Goal: Information Seeking & Learning: Learn about a topic

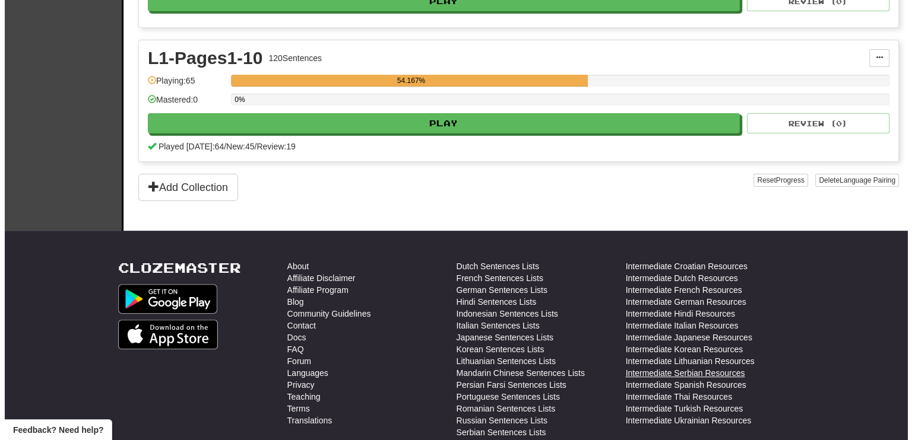
scroll to position [297, 0]
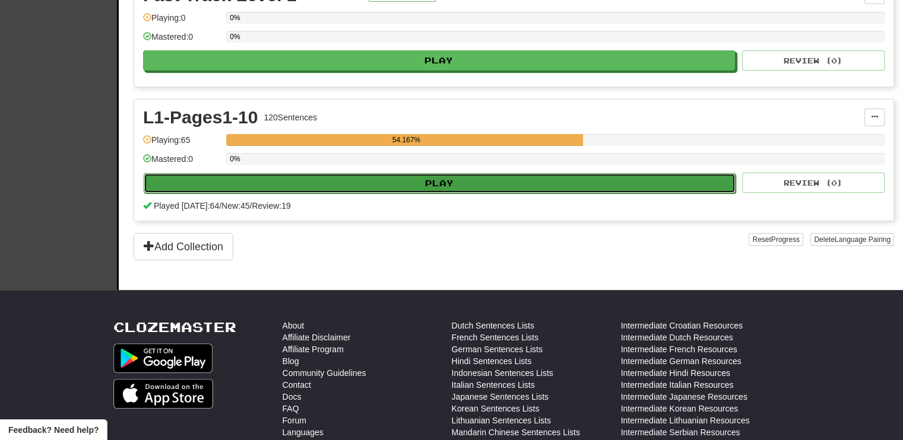
click at [502, 173] on button "Play" at bounding box center [440, 183] width 592 height 20
select select "**"
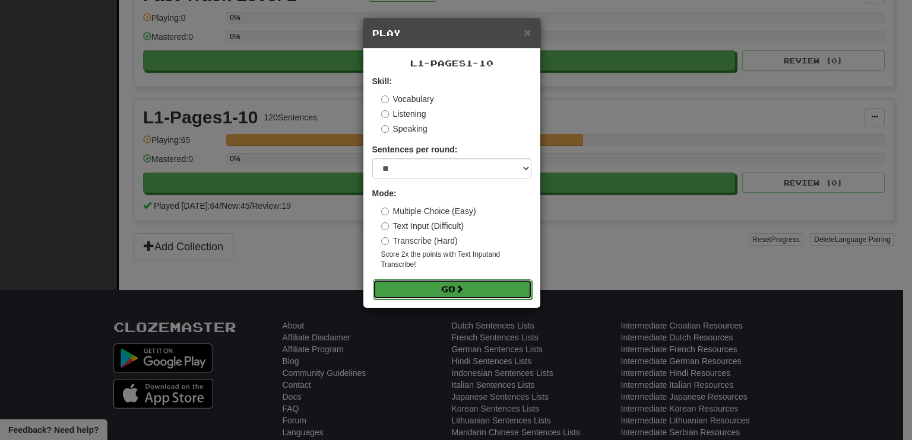
click at [459, 289] on span at bounding box center [459, 289] width 8 height 8
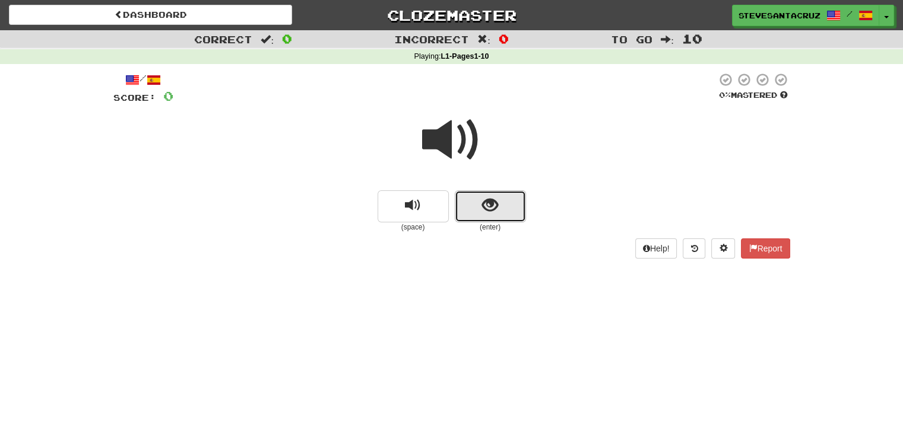
click at [477, 211] on button "show sentence" at bounding box center [490, 207] width 71 height 32
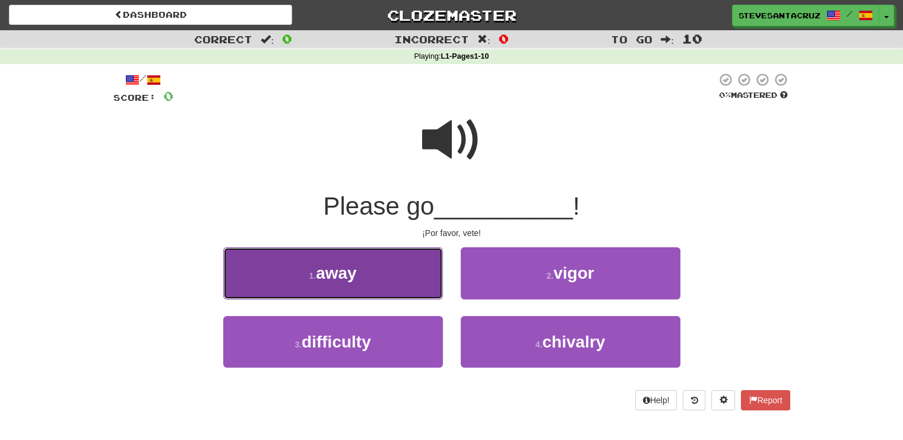
click at [338, 280] on span "away" at bounding box center [336, 273] width 41 height 18
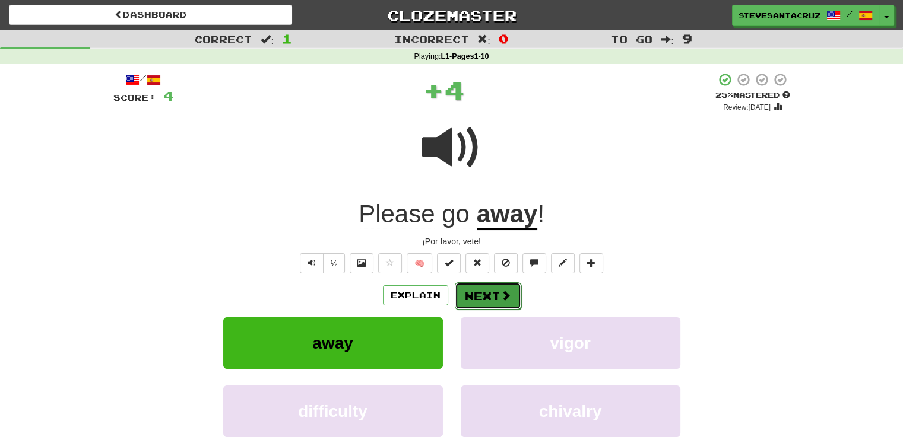
click at [468, 294] on button "Next" at bounding box center [488, 296] width 66 height 27
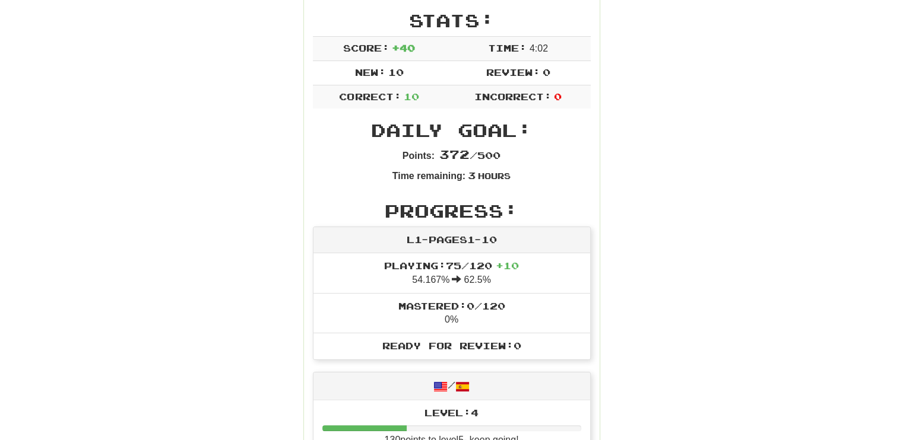
scroll to position [59, 0]
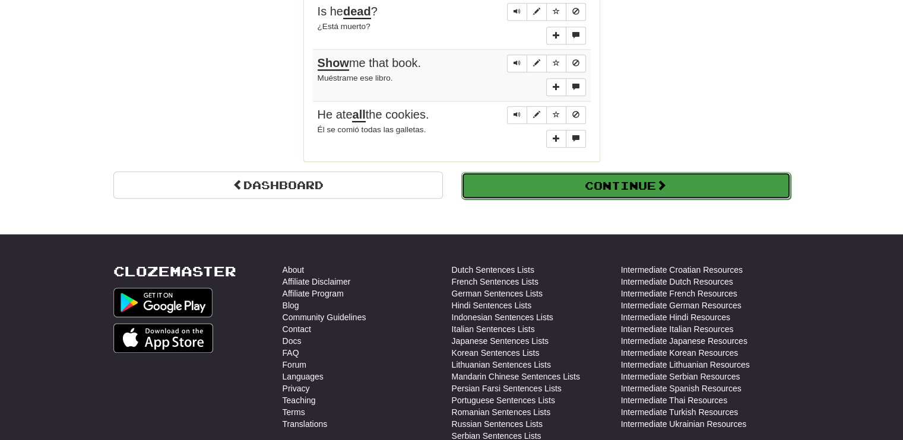
click at [679, 176] on button "Continue" at bounding box center [625, 185] width 329 height 27
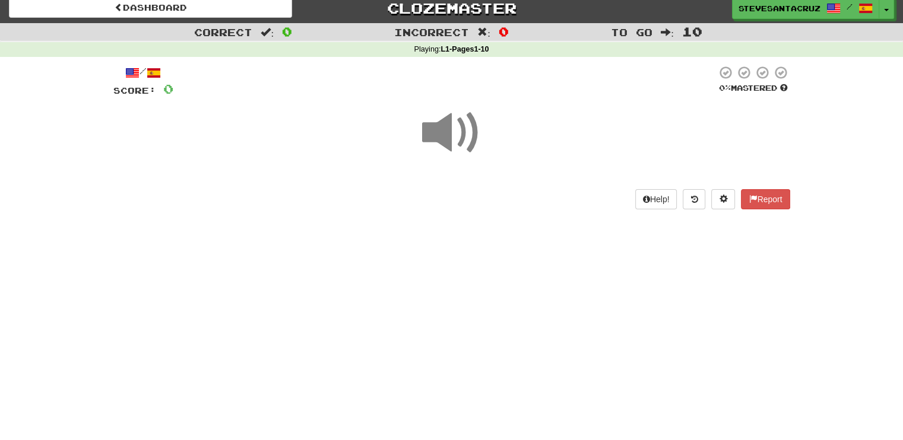
scroll to position [0, 0]
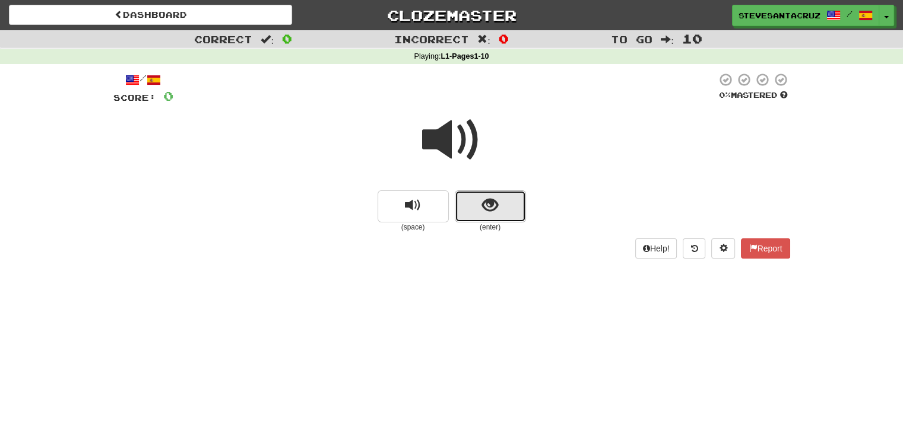
click at [502, 207] on button "show sentence" at bounding box center [490, 207] width 71 height 32
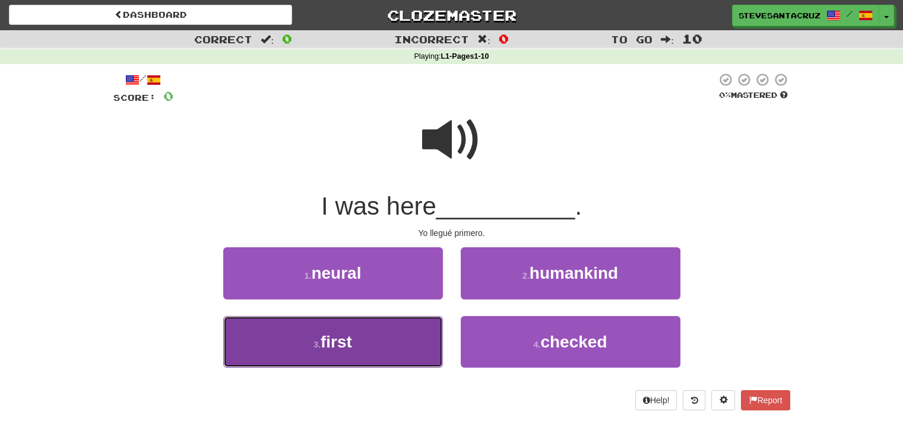
click at [383, 331] on button "3 . first" at bounding box center [333, 342] width 220 height 52
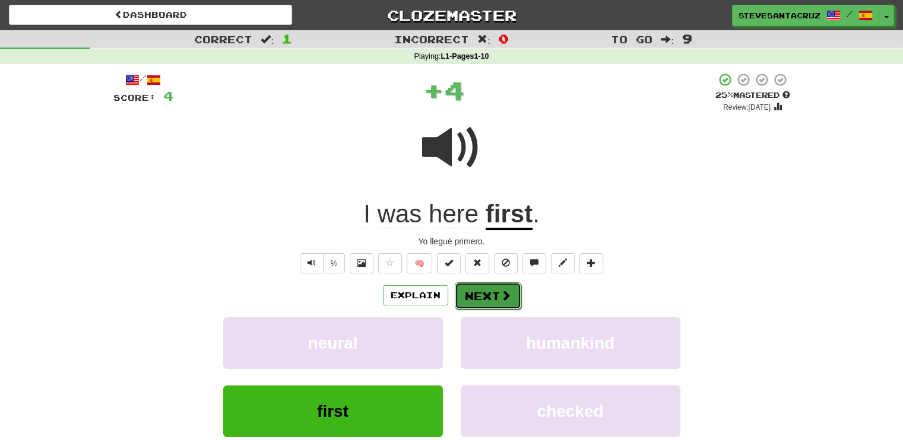
click at [488, 300] on button "Next" at bounding box center [488, 296] width 66 height 27
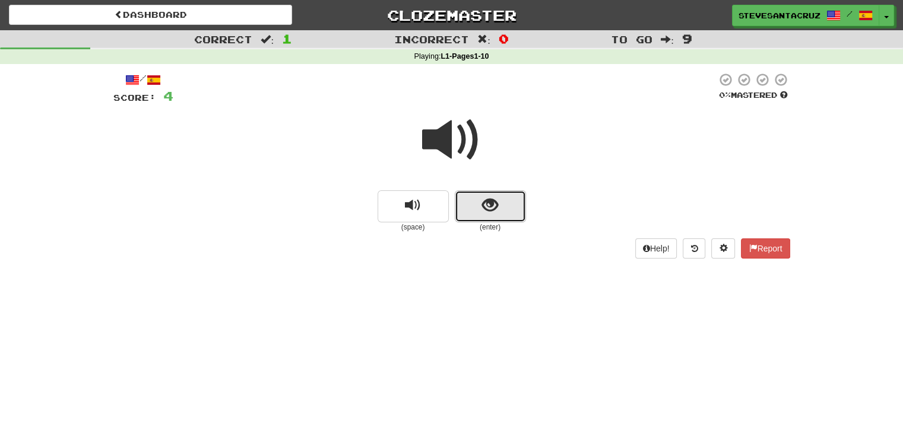
click at [506, 201] on button "show sentence" at bounding box center [490, 207] width 71 height 32
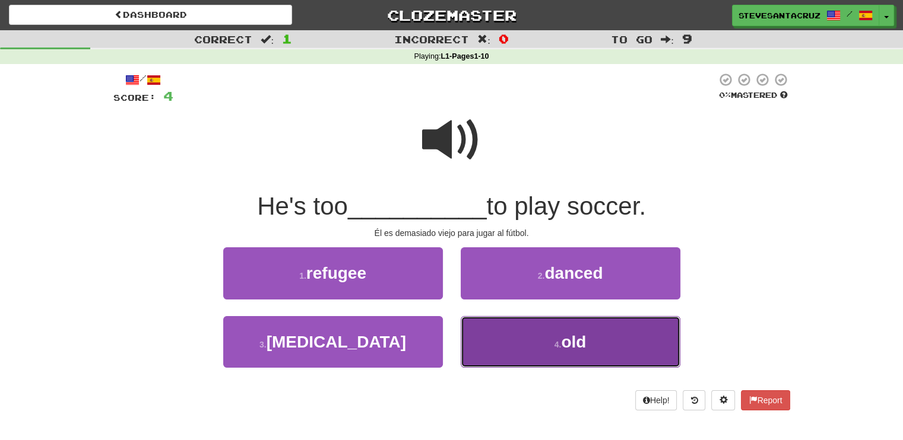
click at [564, 324] on button "4 . old" at bounding box center [571, 342] width 220 height 52
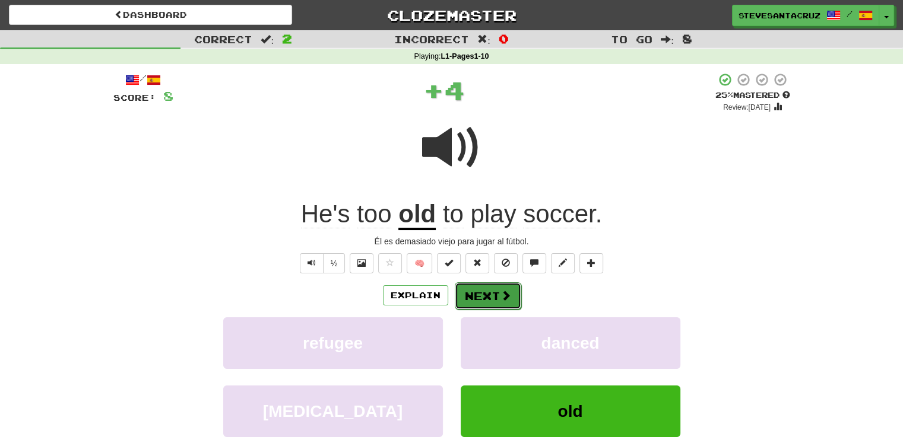
click at [483, 287] on button "Next" at bounding box center [488, 296] width 66 height 27
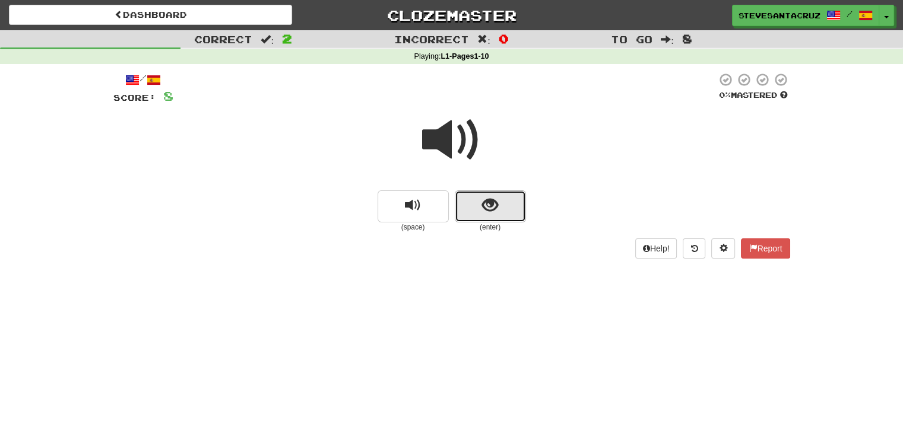
click at [490, 210] on span "show sentence" at bounding box center [490, 206] width 16 height 16
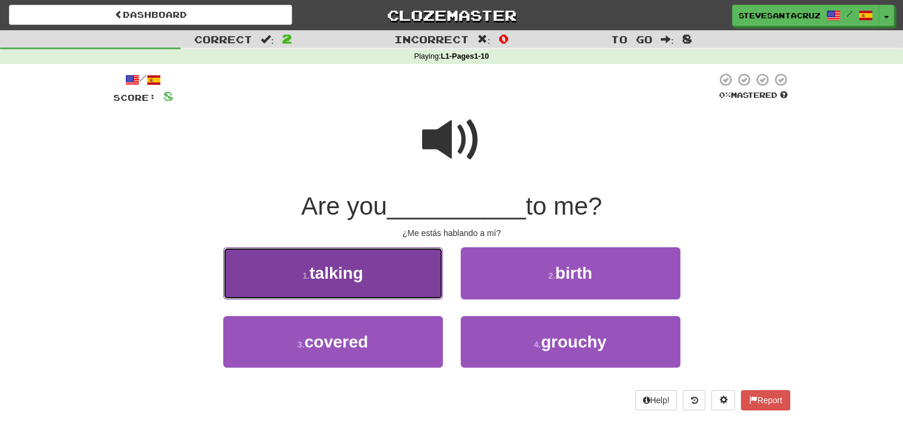
click at [427, 260] on button "1 . talking" at bounding box center [333, 274] width 220 height 52
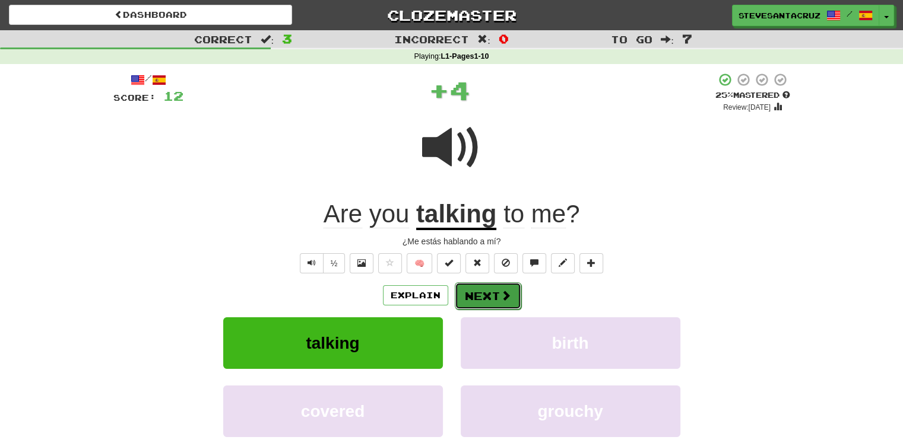
click at [488, 295] on button "Next" at bounding box center [488, 296] width 66 height 27
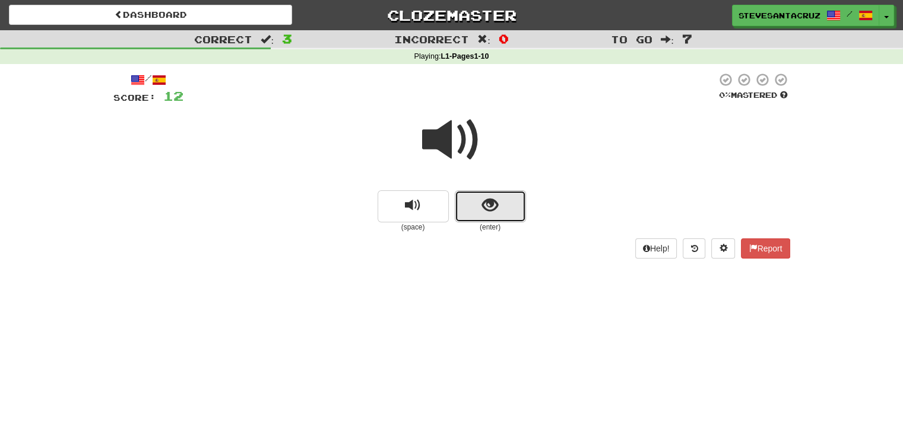
click at [485, 215] on button "show sentence" at bounding box center [490, 207] width 71 height 32
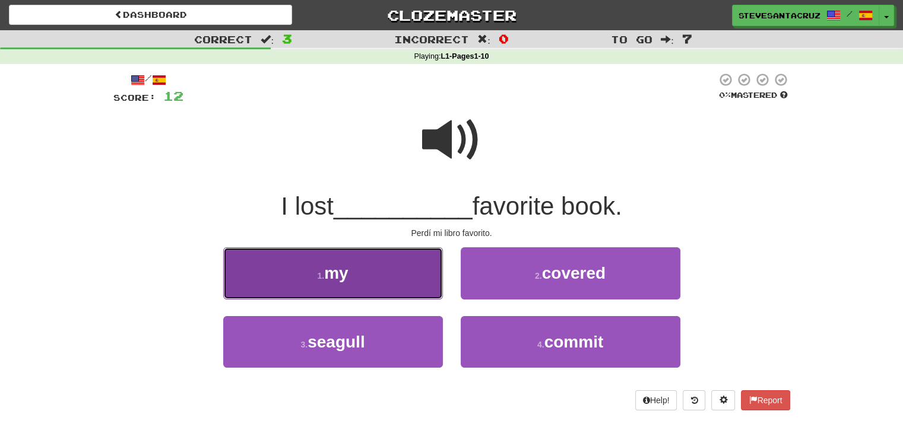
click at [348, 283] on button "1 . my" at bounding box center [333, 274] width 220 height 52
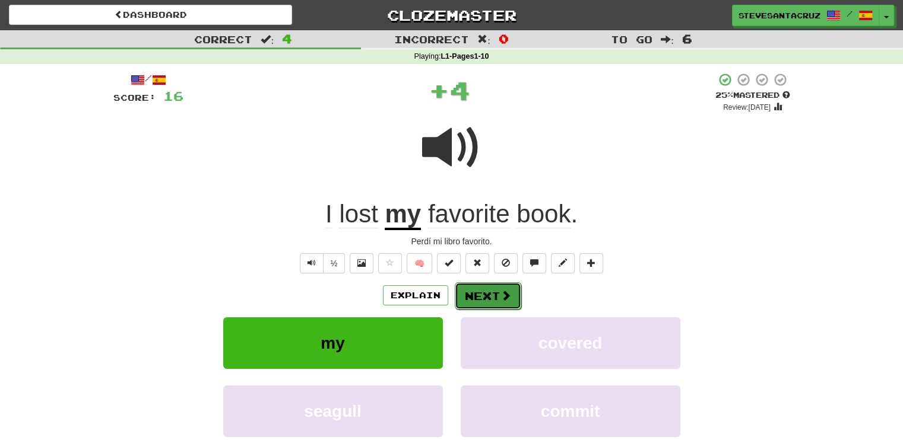
click at [497, 293] on button "Next" at bounding box center [488, 296] width 66 height 27
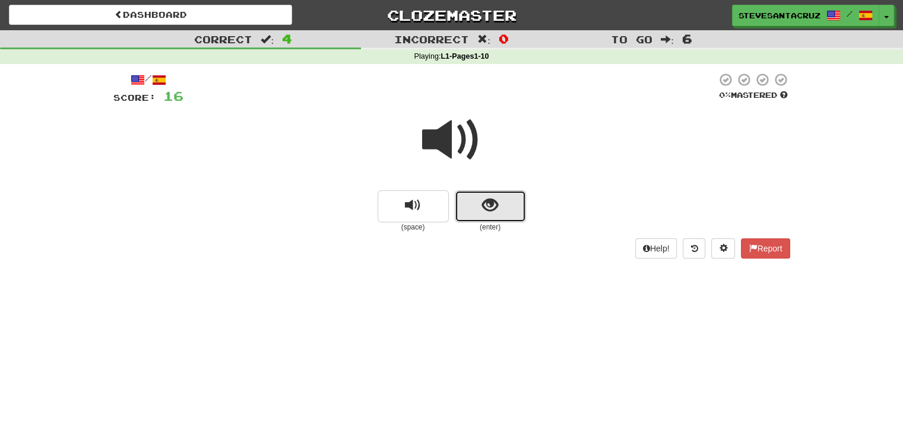
click at [482, 209] on span "show sentence" at bounding box center [490, 206] width 16 height 16
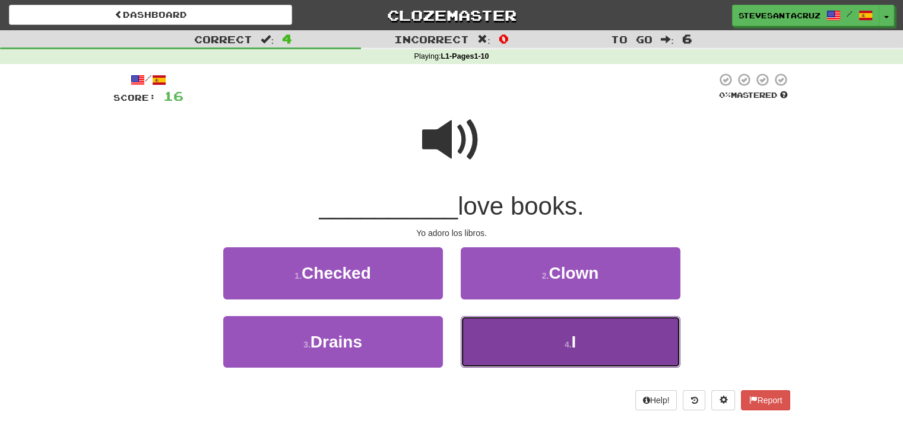
click at [508, 348] on button "4 . I" at bounding box center [571, 342] width 220 height 52
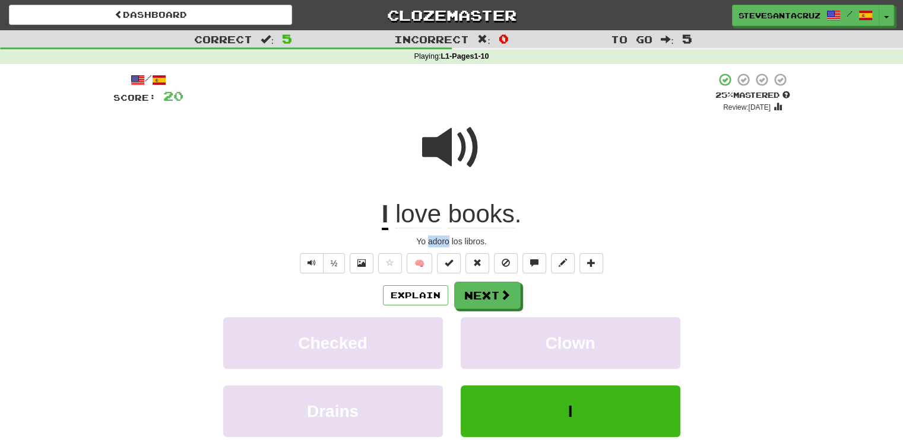
drag, startPoint x: 428, startPoint y: 241, endPoint x: 448, endPoint y: 241, distance: 19.6
click at [448, 241] on div "Yo adoro los libros." at bounding box center [451, 242] width 677 height 12
drag, startPoint x: 448, startPoint y: 241, endPoint x: 553, endPoint y: 221, distance: 107.6
click at [553, 221] on div "I love books ." at bounding box center [451, 214] width 677 height 33
drag, startPoint x: 428, startPoint y: 242, endPoint x: 481, endPoint y: 242, distance: 52.8
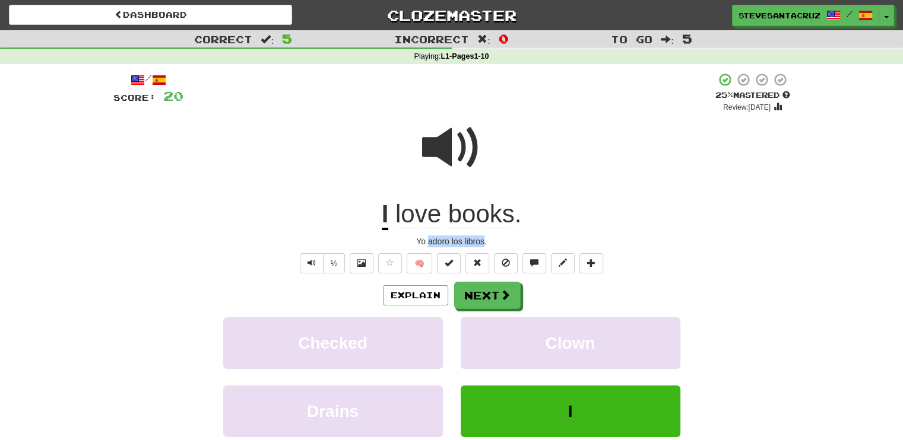
click at [483, 242] on div "Yo adoro los libros." at bounding box center [451, 242] width 677 height 12
click at [691, 144] on div at bounding box center [451, 155] width 677 height 85
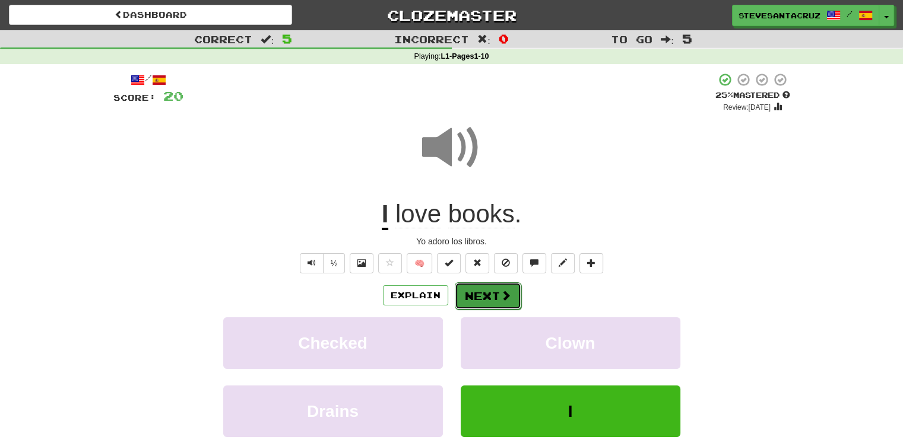
click at [501, 290] on span at bounding box center [505, 295] width 11 height 11
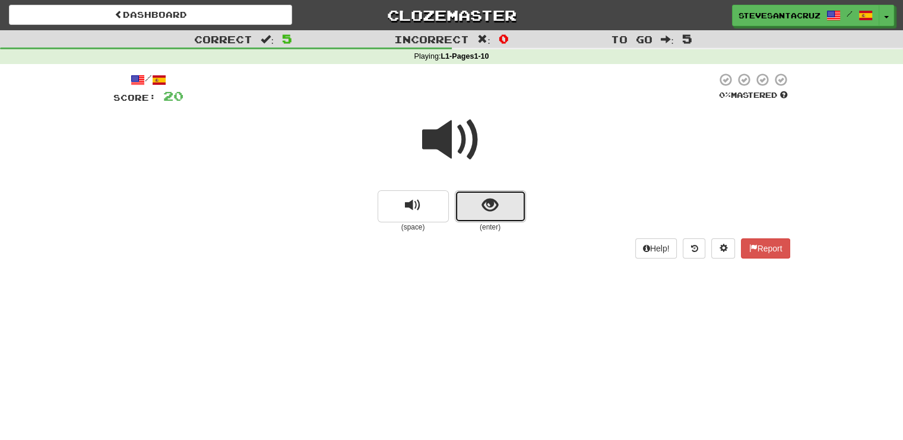
click at [497, 208] on span "show sentence" at bounding box center [490, 206] width 16 height 16
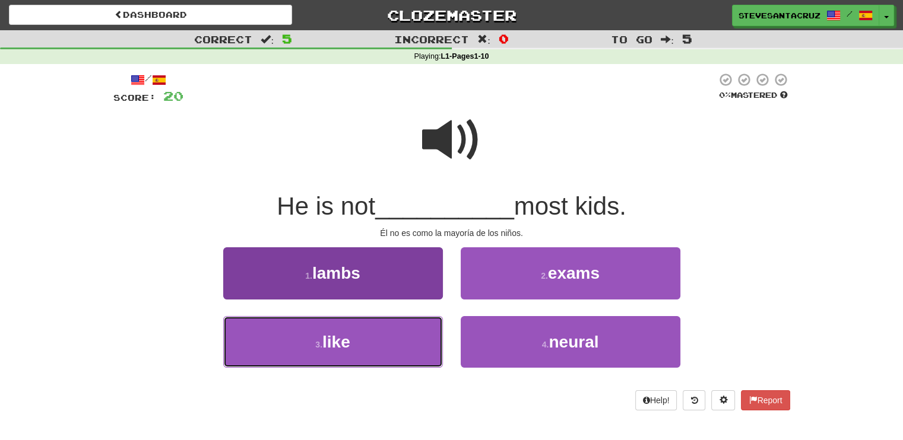
click at [420, 329] on button "3 . like" at bounding box center [333, 342] width 220 height 52
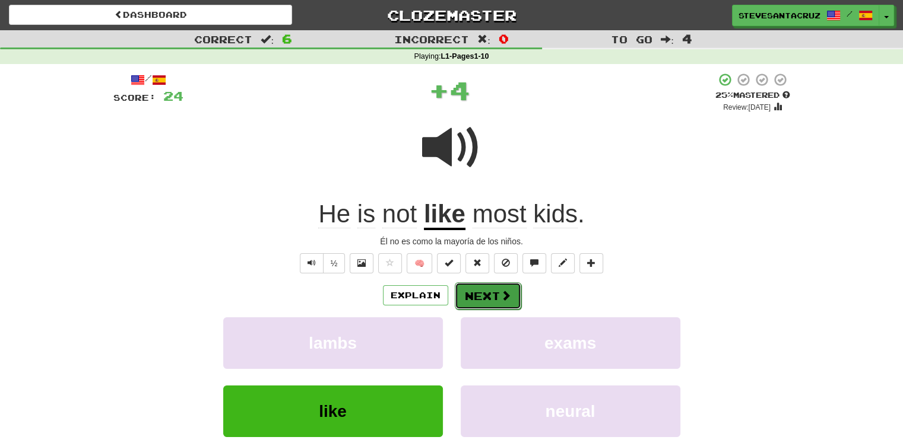
click at [493, 291] on button "Next" at bounding box center [488, 296] width 66 height 27
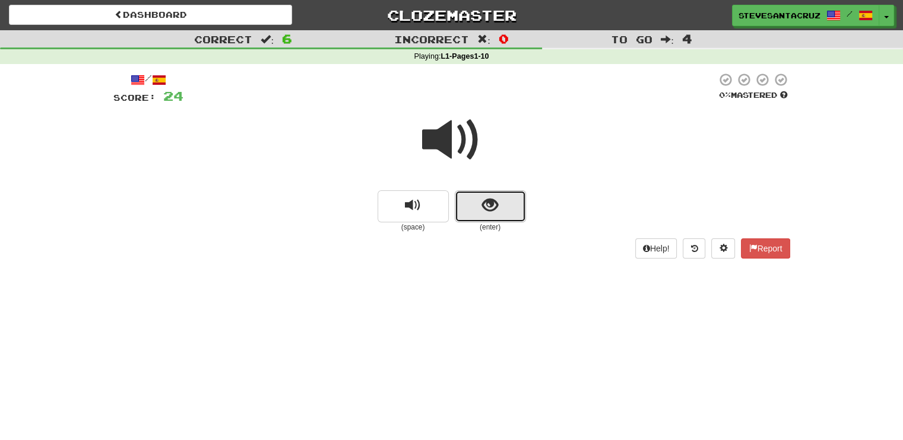
click at [493, 217] on button "show sentence" at bounding box center [490, 207] width 71 height 32
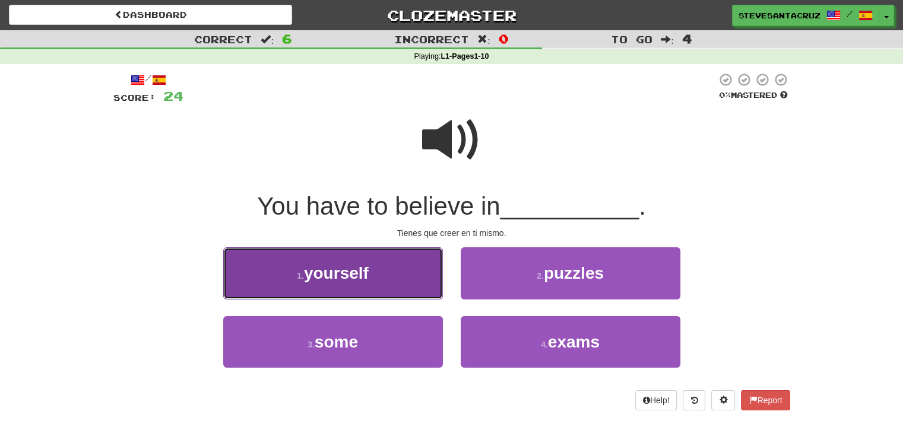
click at [413, 282] on button "1 . yourself" at bounding box center [333, 274] width 220 height 52
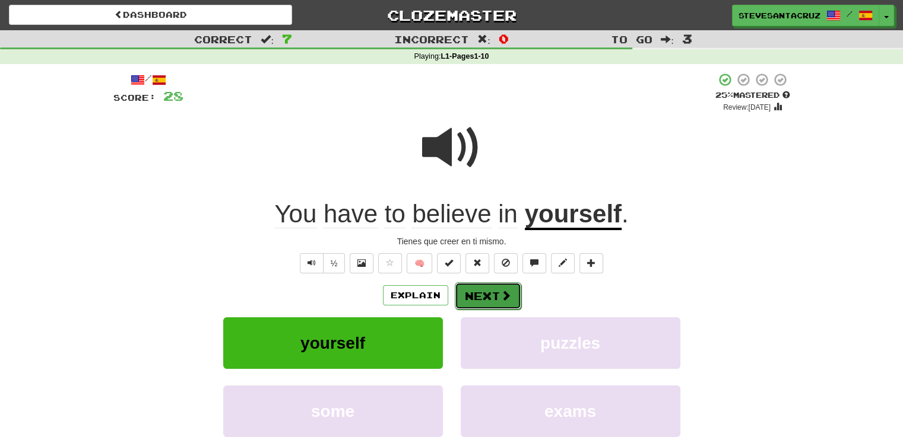
click at [507, 290] on span at bounding box center [505, 295] width 11 height 11
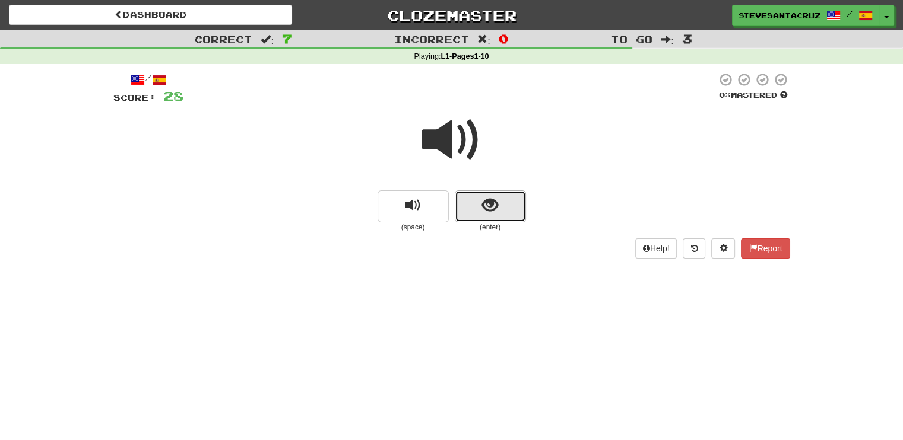
click at [485, 199] on span "show sentence" at bounding box center [490, 206] width 16 height 16
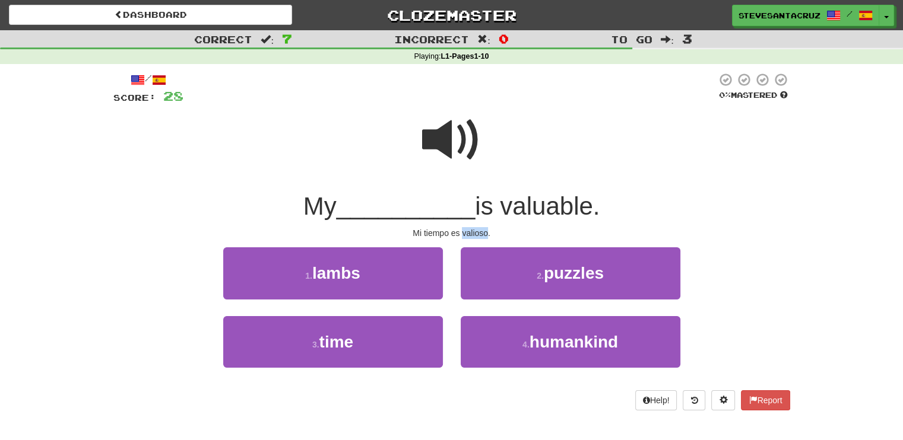
drag, startPoint x: 461, startPoint y: 235, endPoint x: 486, endPoint y: 234, distance: 25.0
click at [486, 234] on div "Mi tiempo es valioso." at bounding box center [451, 233] width 677 height 12
click at [792, 121] on div "/ Score: 28 0 % Mastered My __________ is valuable. Mi tiempo es valioso. 1 . l…" at bounding box center [451, 245] width 695 height 363
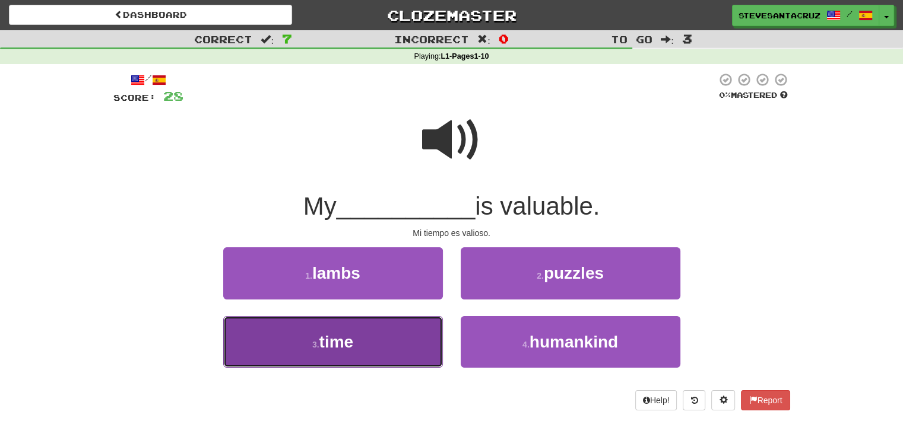
click at [356, 360] on button "3 . time" at bounding box center [333, 342] width 220 height 52
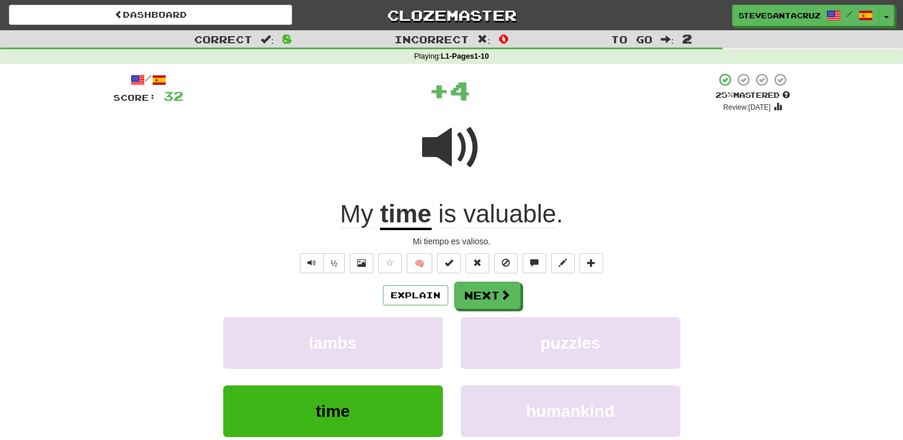
click at [490, 282] on div "Explain Next" at bounding box center [451, 295] width 677 height 27
click at [500, 290] on span at bounding box center [505, 295] width 11 height 11
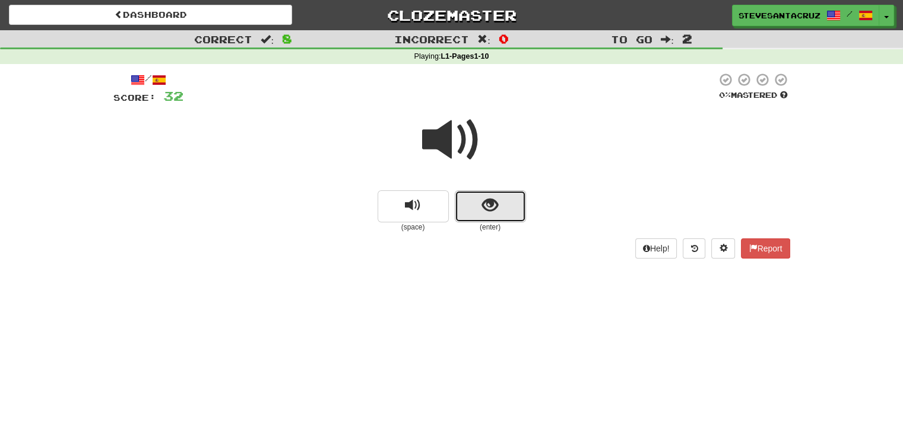
click at [499, 211] on button "show sentence" at bounding box center [490, 207] width 71 height 32
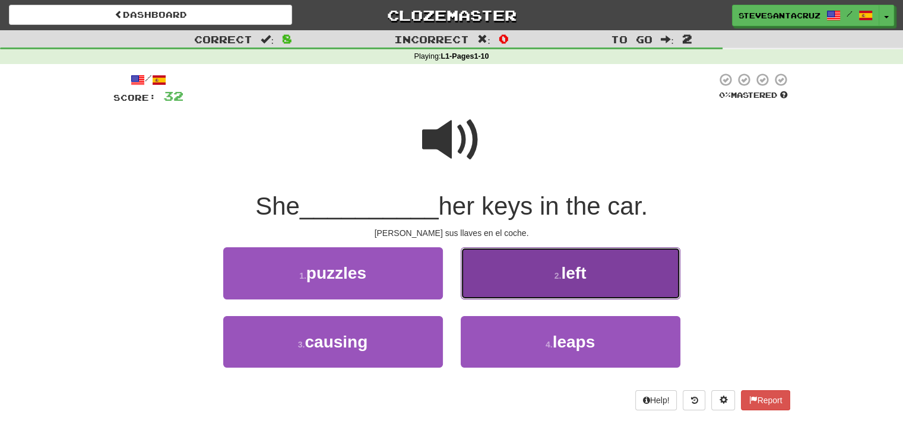
click at [507, 282] on button "2 . left" at bounding box center [571, 274] width 220 height 52
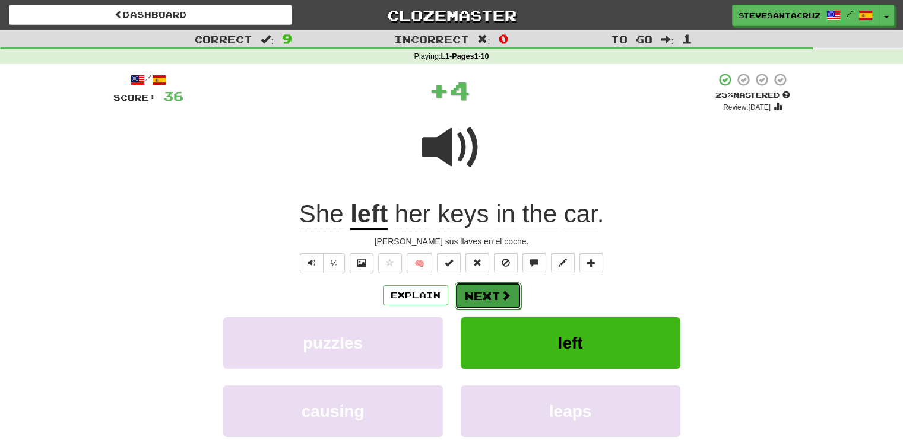
click at [494, 283] on button "Next" at bounding box center [488, 296] width 66 height 27
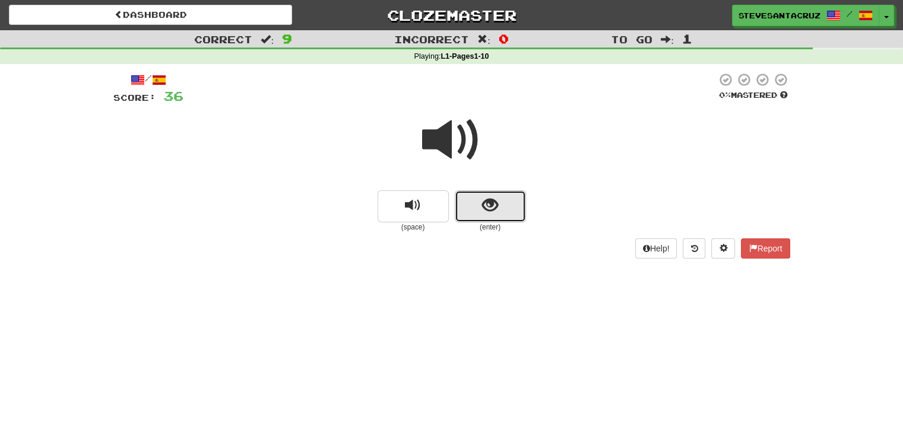
click at [516, 207] on button "show sentence" at bounding box center [490, 207] width 71 height 32
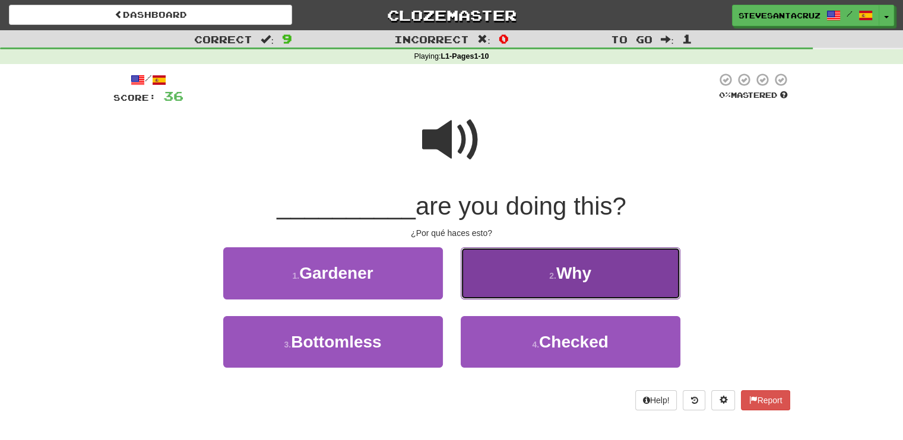
click at [580, 265] on span "Why" at bounding box center [573, 273] width 35 height 18
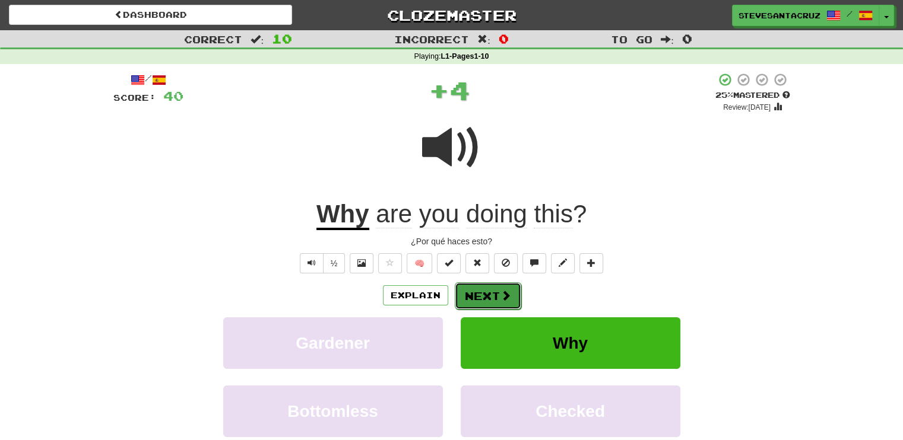
click at [502, 296] on span at bounding box center [505, 295] width 11 height 11
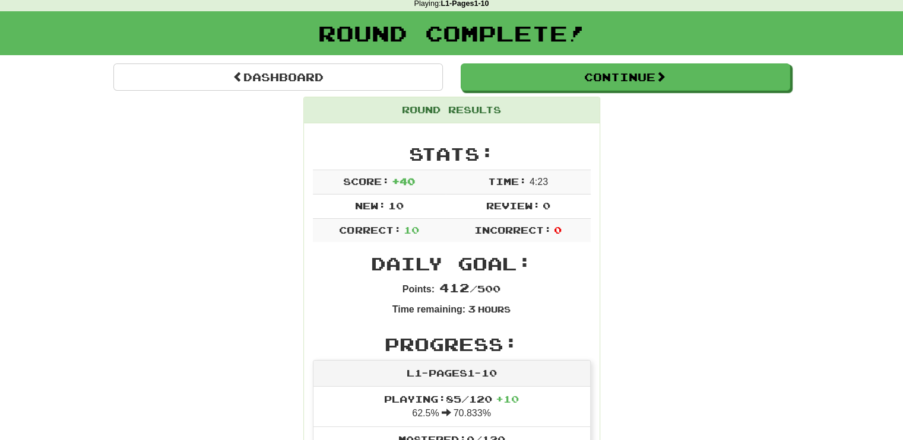
scroll to position [24, 0]
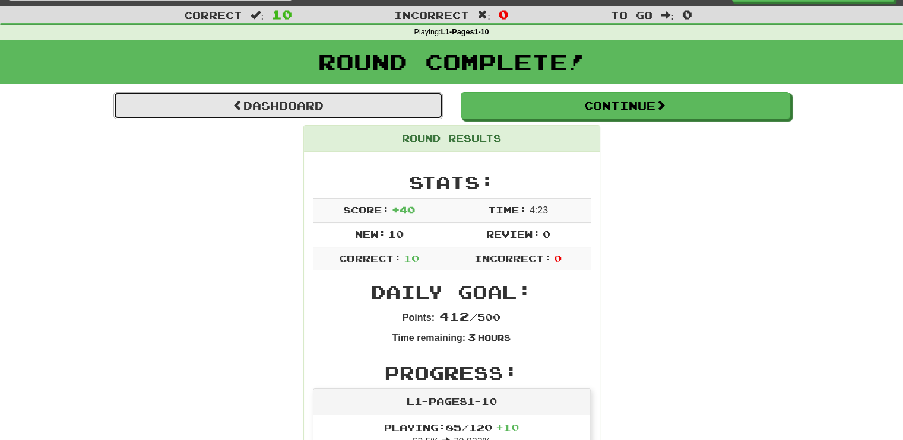
click at [249, 106] on link "Dashboard" at bounding box center [277, 105] width 329 height 27
